Goal: Task Accomplishment & Management: Manage account settings

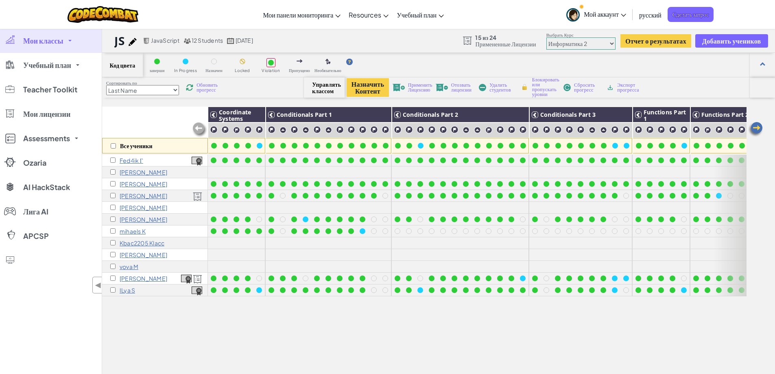
click at [606, 43] on select "Юниор Введение в Информатику Разработка игр 1 Веб разработка 1 Информатика 2 Ра…" at bounding box center [581, 43] width 69 height 12
click at [608, 38] on select "Юниор Введение в Информатику Разработка игр 1 Веб разработка 1 Информатика 2 Ра…" at bounding box center [581, 43] width 69 height 12
click at [547, 37] on select "Юниор Введение в Информатику Разработка игр 1 Веб разработка 1 Информатика 2 Ра…" at bounding box center [581, 43] width 69 height 12
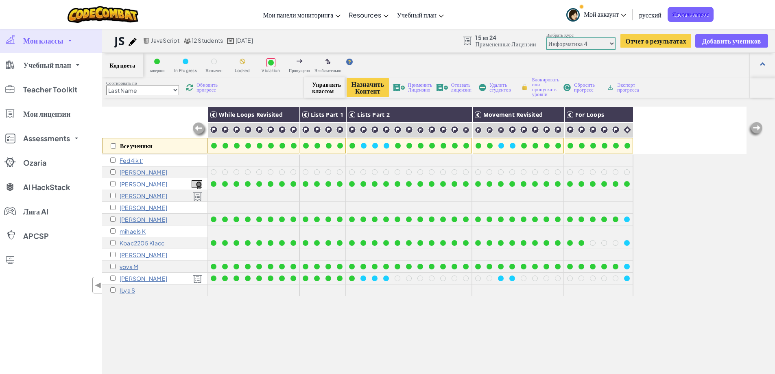
click at [610, 44] on select "Юниор Введение в Информатику Разработка игр 1 Веб разработка 1 Информатика 2 Ра…" at bounding box center [581, 43] width 69 height 12
click at [547, 37] on select "Юниор Введение в Информатику Разработка игр 1 Веб разработка 1 Информатика 2 Ра…" at bounding box center [581, 43] width 69 height 12
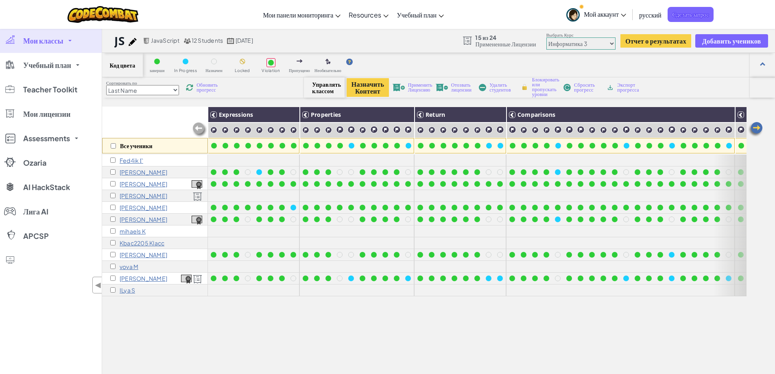
click at [600, 39] on select "Юниор Введение в Информатику Разработка игр 1 Веб разработка 1 Информатика 2 Ра…" at bounding box center [581, 43] width 69 height 12
click at [610, 46] on select "Юниор Введение в Информатику Разработка игр 1 Веб разработка 1 Информатика 2 Ра…" at bounding box center [581, 43] width 69 height 12
select select "5632661322961295f9428638"
click at [547, 37] on select "Юниор Введение в Информатику Разработка игр 1 Веб разработка 1 Информатика 2 Ра…" at bounding box center [581, 43] width 69 height 12
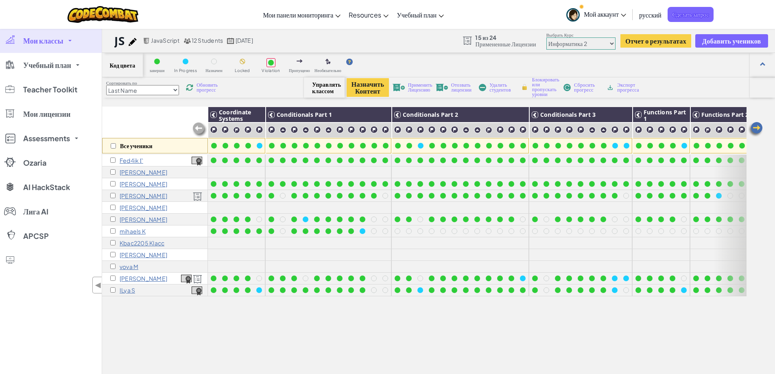
drag, startPoint x: 440, startPoint y: 362, endPoint x: 518, endPoint y: 356, distance: 78.4
click at [504, 357] on div "Все ученики Coordinate Systems Conditionals Part 1 Conditionals Part 2 Conditio…" at bounding box center [424, 273] width 645 height 333
drag, startPoint x: 729, startPoint y: 348, endPoint x: 785, endPoint y: 347, distance: 55.8
drag, startPoint x: 373, startPoint y: 357, endPoint x: 377, endPoint y: 343, distance: 14.3
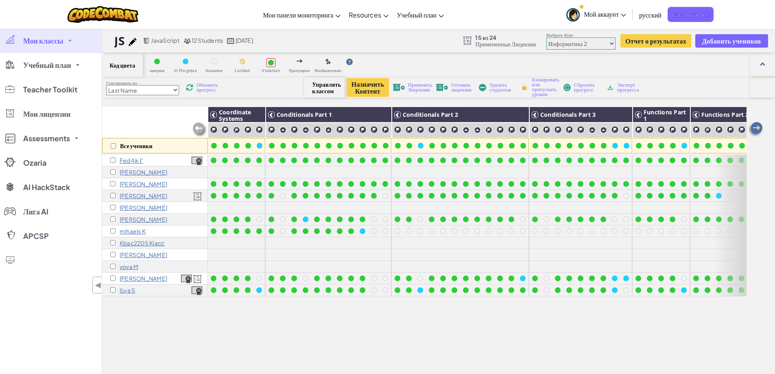
click at [375, 356] on div "Все ученики Coordinate Systems Conditionals Part 1 Conditionals Part 2 Conditio…" at bounding box center [424, 273] width 645 height 333
